Goal: Task Accomplishment & Management: Manage account settings

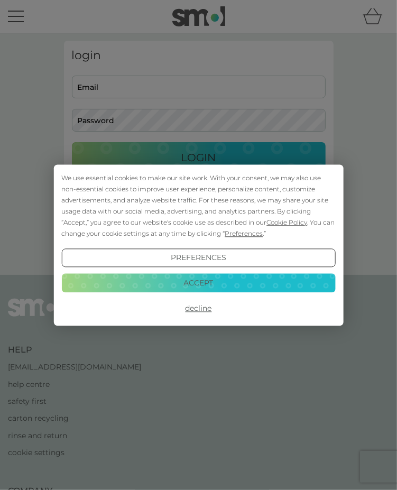
type input "[EMAIL_ADDRESS][DOMAIN_NAME]"
click at [199, 308] on button "Decline" at bounding box center [198, 308] width 274 height 19
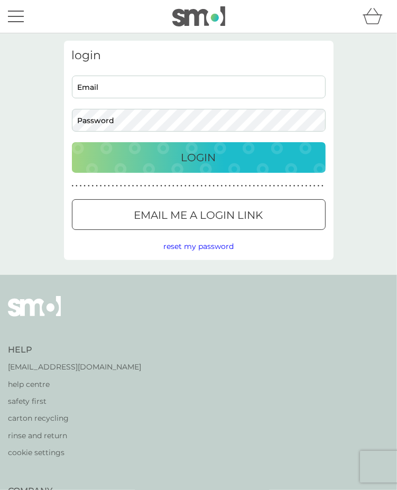
type input "liz.mark@gmail.com"
click at [201, 154] on p "Login" at bounding box center [198, 157] width 35 height 17
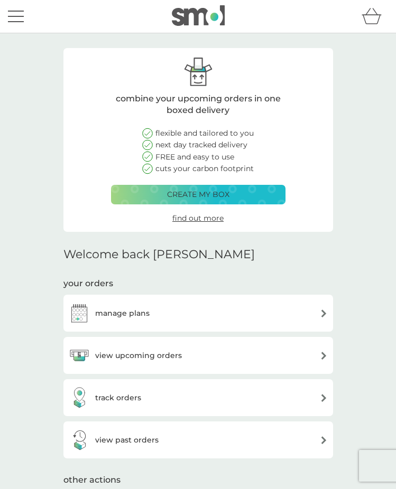
click at [160, 355] on h3 "view upcoming orders" at bounding box center [138, 356] width 87 height 12
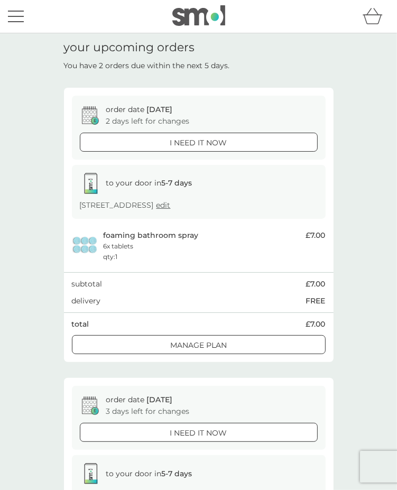
click at [194, 351] on div at bounding box center [199, 345] width 38 height 11
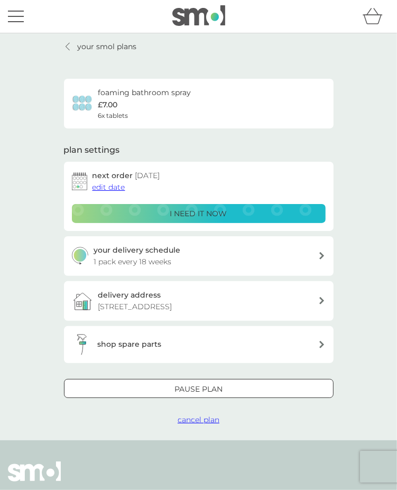
click at [112, 188] on span "edit date" at bounding box center [108, 187] width 33 height 10
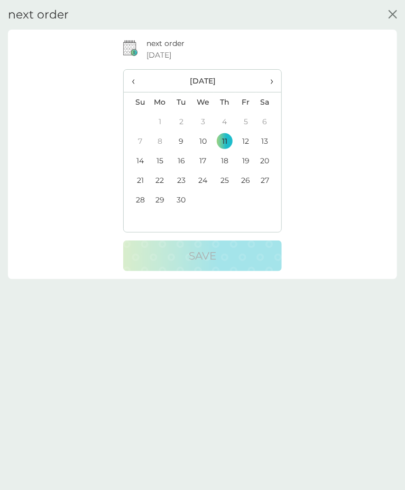
click at [268, 83] on span "›" at bounding box center [268, 81] width 9 height 22
click at [133, 79] on span "‹" at bounding box center [137, 81] width 10 height 22
click at [267, 82] on span "›" at bounding box center [268, 81] width 9 height 22
click at [219, 139] on td "9" at bounding box center [224, 142] width 21 height 20
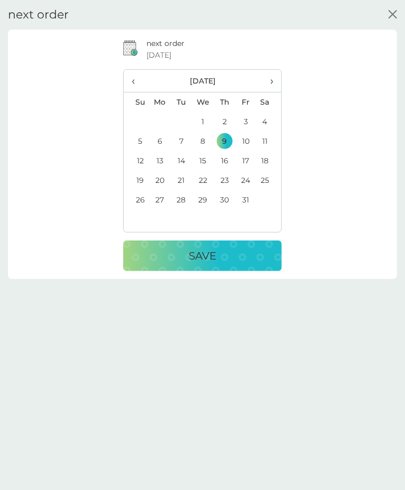
click at [198, 254] on p "Save" at bounding box center [202, 255] width 27 height 17
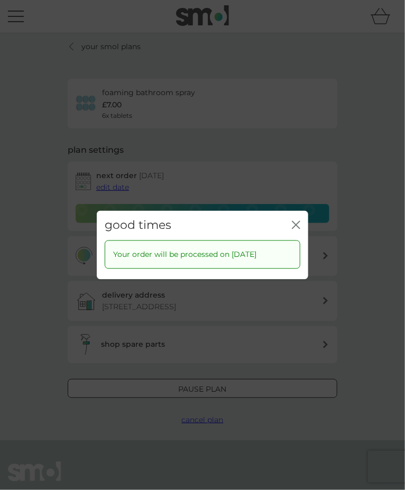
click at [295, 223] on icon "close" at bounding box center [296, 224] width 8 height 8
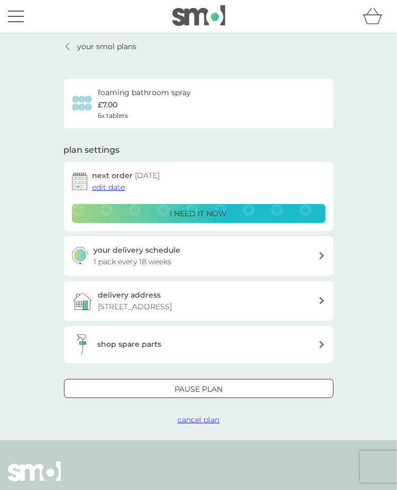
click at [80, 45] on p "your smol plans" at bounding box center [107, 47] width 59 height 12
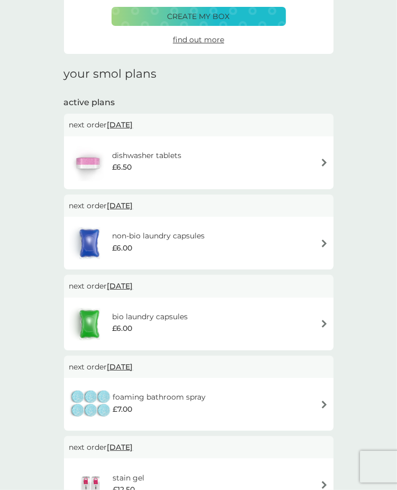
scroll to position [53, 0]
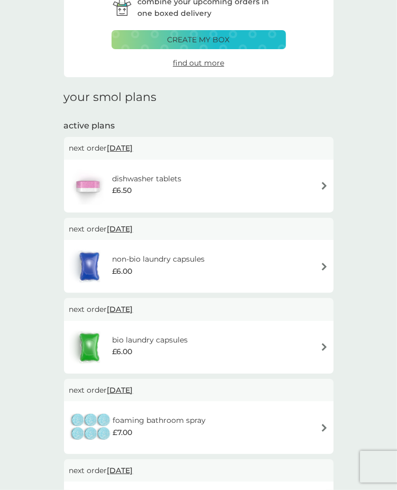
click at [148, 178] on h6 "dishwasher tablets" at bounding box center [146, 179] width 69 height 12
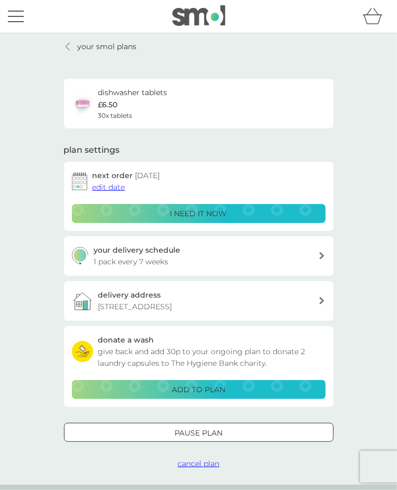
click at [115, 188] on span "edit date" at bounding box center [108, 187] width 33 height 10
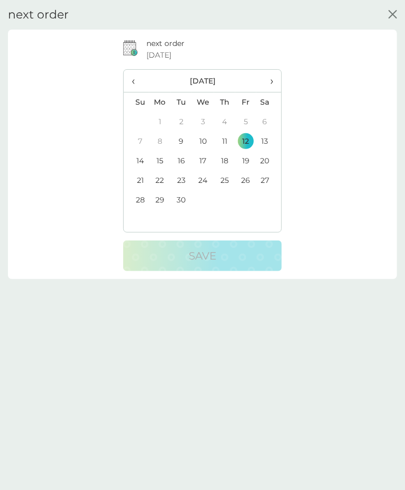
click at [240, 180] on td "26" at bounding box center [245, 181] width 21 height 20
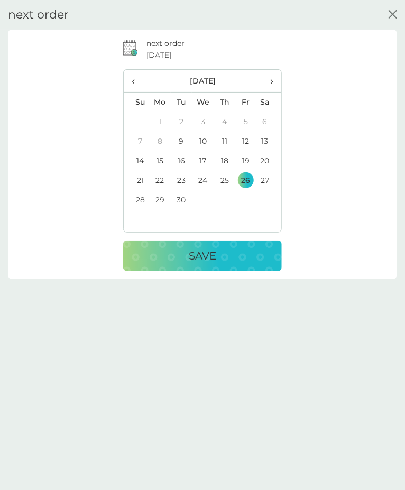
click at [215, 258] on div "Save" at bounding box center [202, 255] width 137 height 17
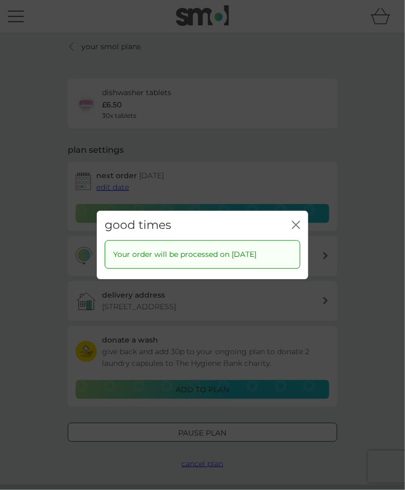
click at [297, 221] on icon "close" at bounding box center [296, 224] width 8 height 8
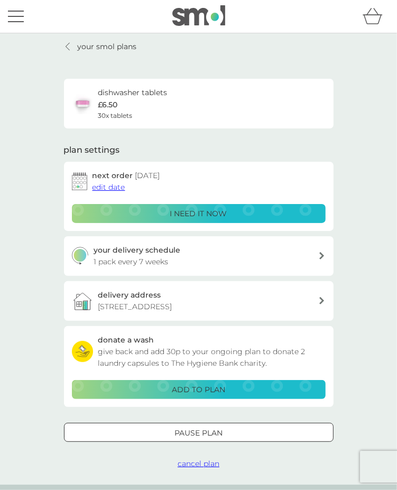
click at [76, 46] on link "your smol plans" at bounding box center [100, 47] width 73 height 12
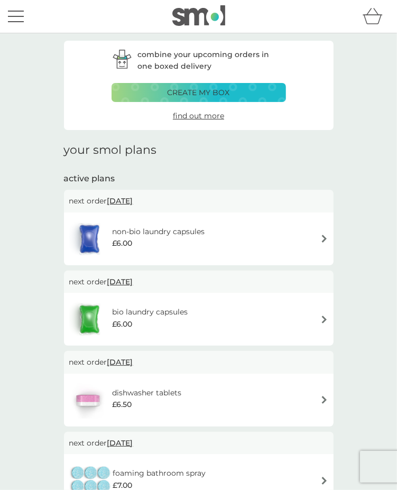
click at [133, 202] on span "[DATE]" at bounding box center [120, 201] width 26 height 20
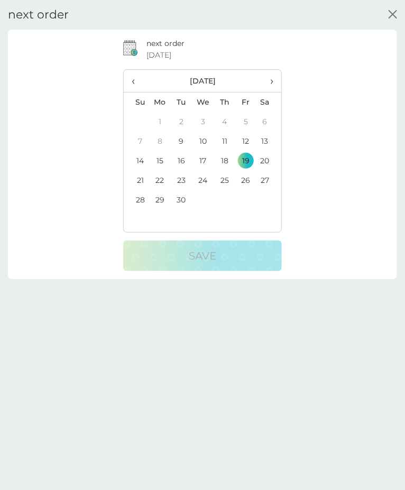
click at [243, 140] on td "12" at bounding box center [245, 142] width 21 height 20
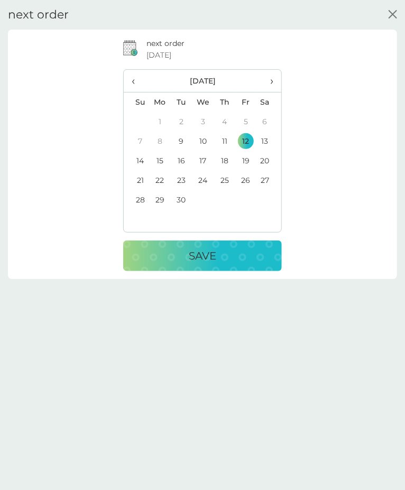
click at [191, 263] on p "Save" at bounding box center [202, 255] width 27 height 17
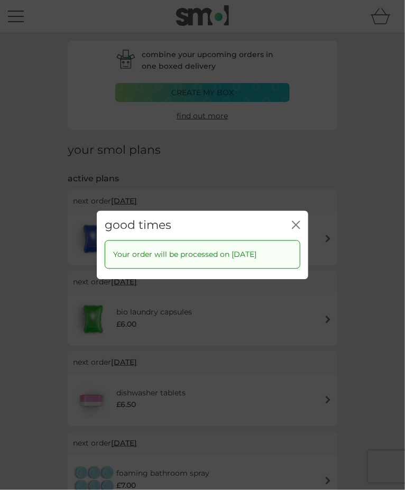
click at [295, 224] on icon "close" at bounding box center [294, 224] width 4 height 7
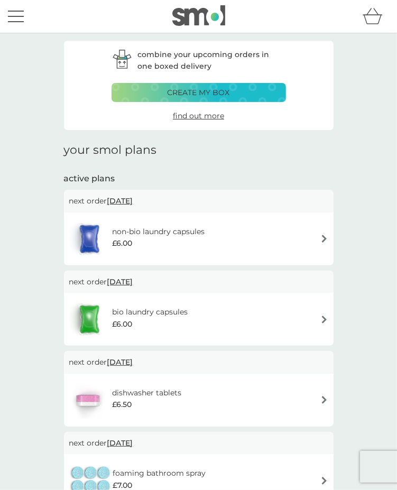
click at [124, 280] on span "[DATE]" at bounding box center [120, 282] width 26 height 20
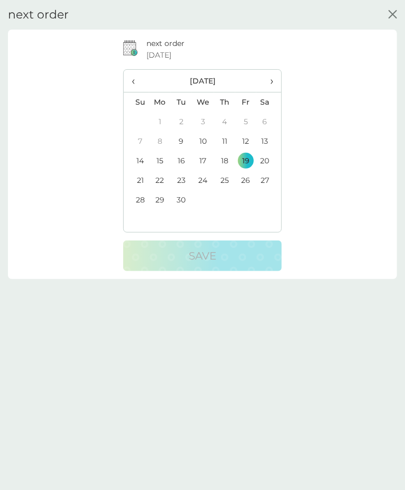
click at [241, 143] on td "12" at bounding box center [245, 142] width 21 height 20
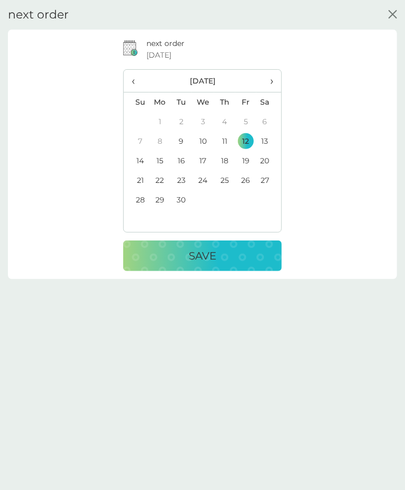
click at [217, 256] on div "Save" at bounding box center [202, 255] width 137 height 17
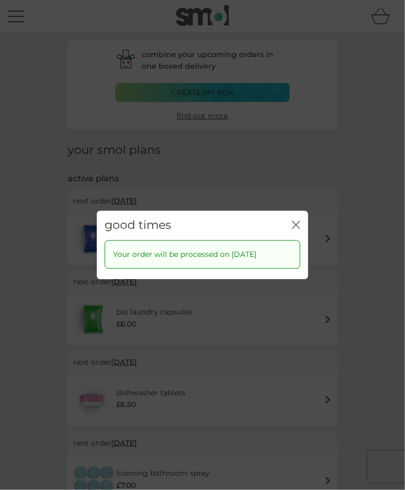
click at [295, 224] on icon "close" at bounding box center [294, 224] width 4 height 7
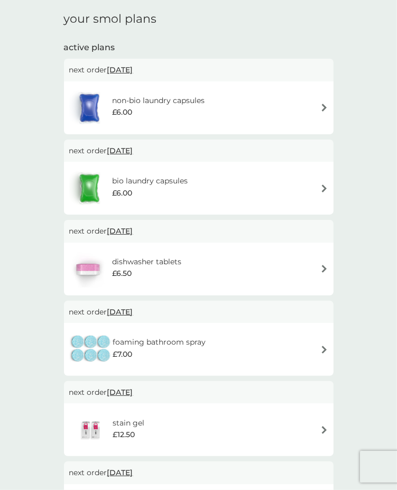
scroll to position [106, 0]
